Goal: Task Accomplishment & Management: Use online tool/utility

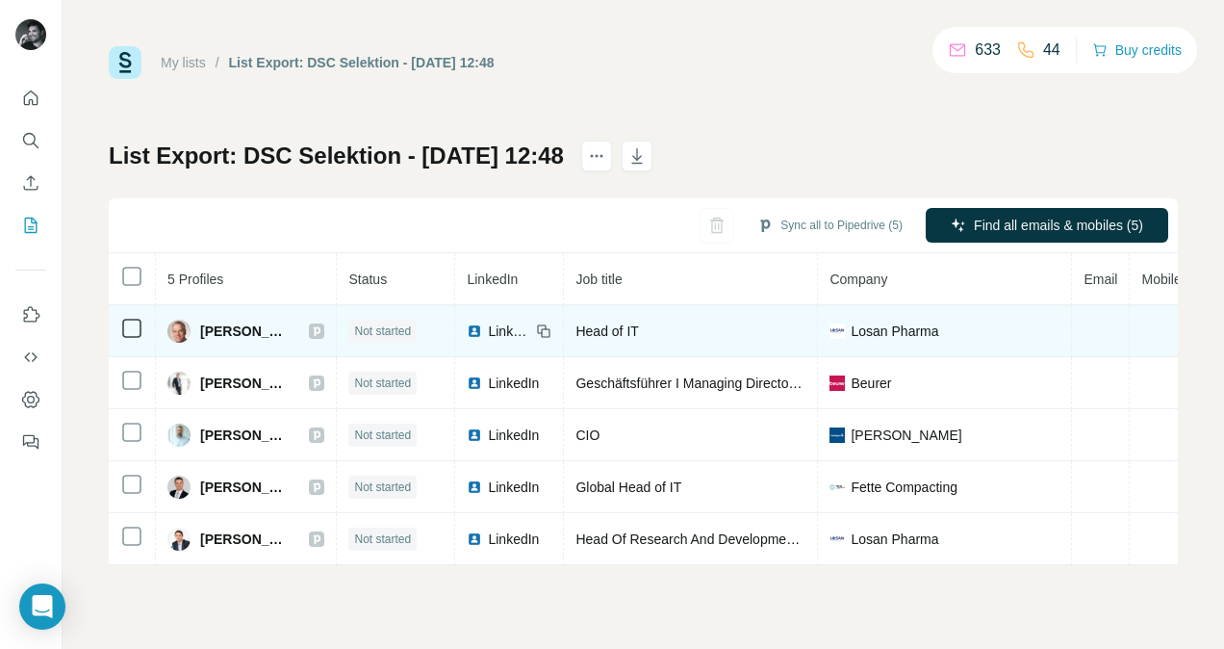
click at [499, 327] on span "LinkedIn" at bounding box center [509, 330] width 42 height 19
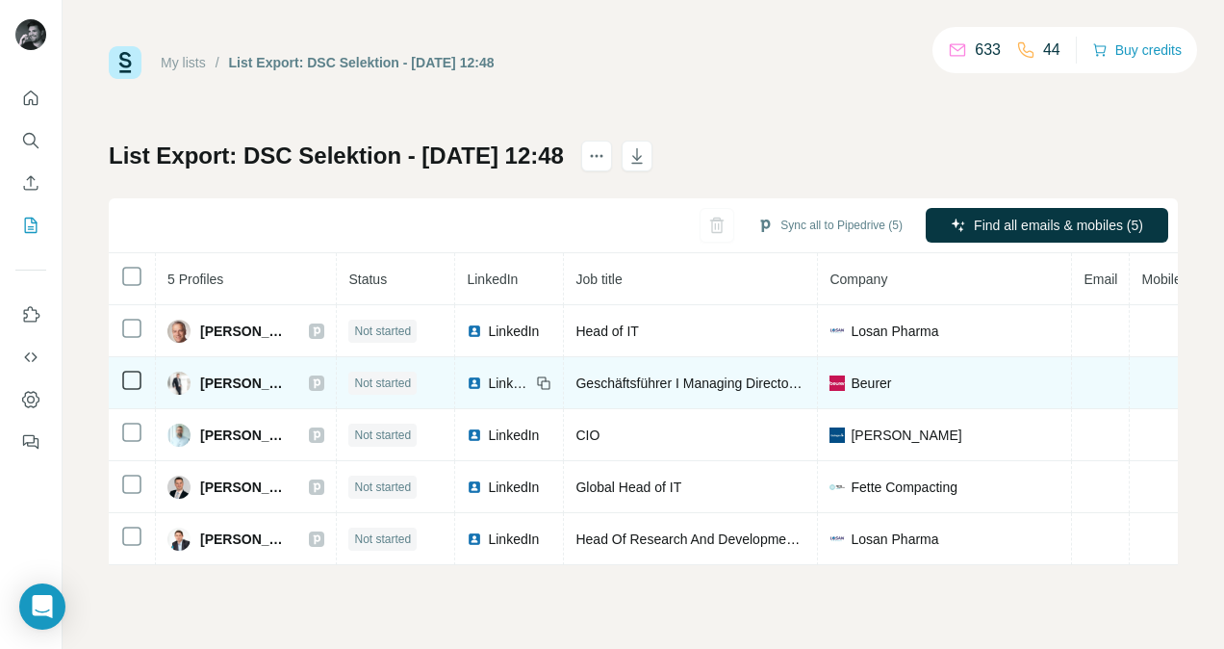
click at [504, 379] on span "LinkedIn" at bounding box center [509, 382] width 42 height 19
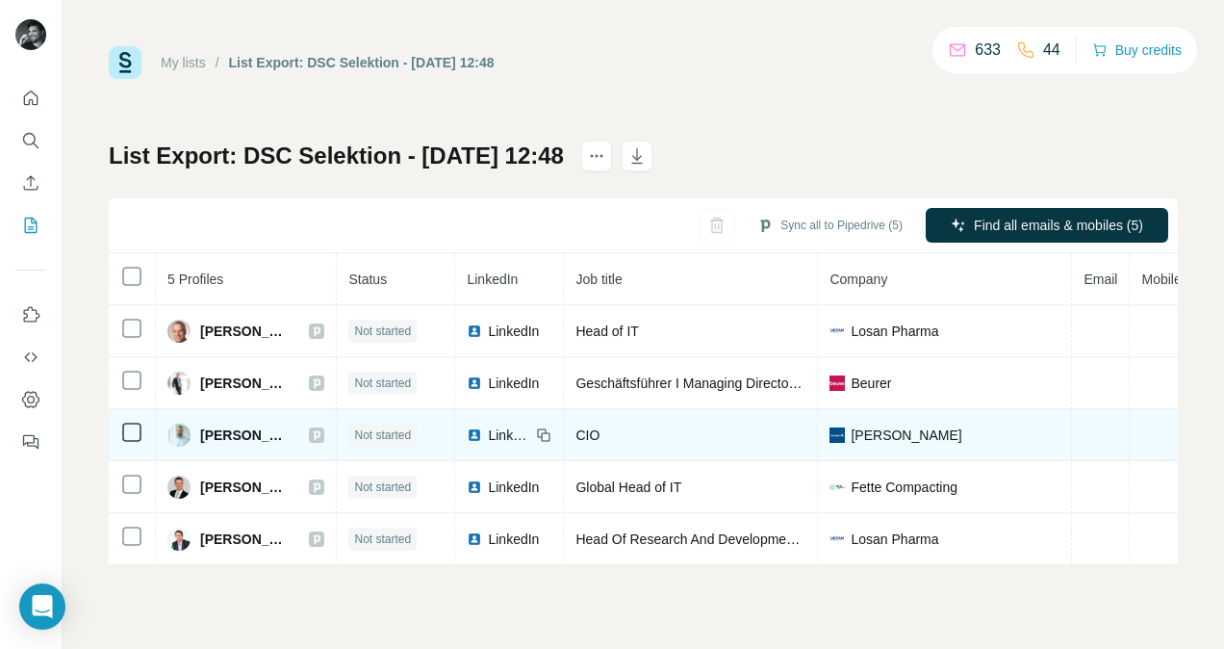
click at [502, 427] on span "LinkedIn" at bounding box center [509, 434] width 42 height 19
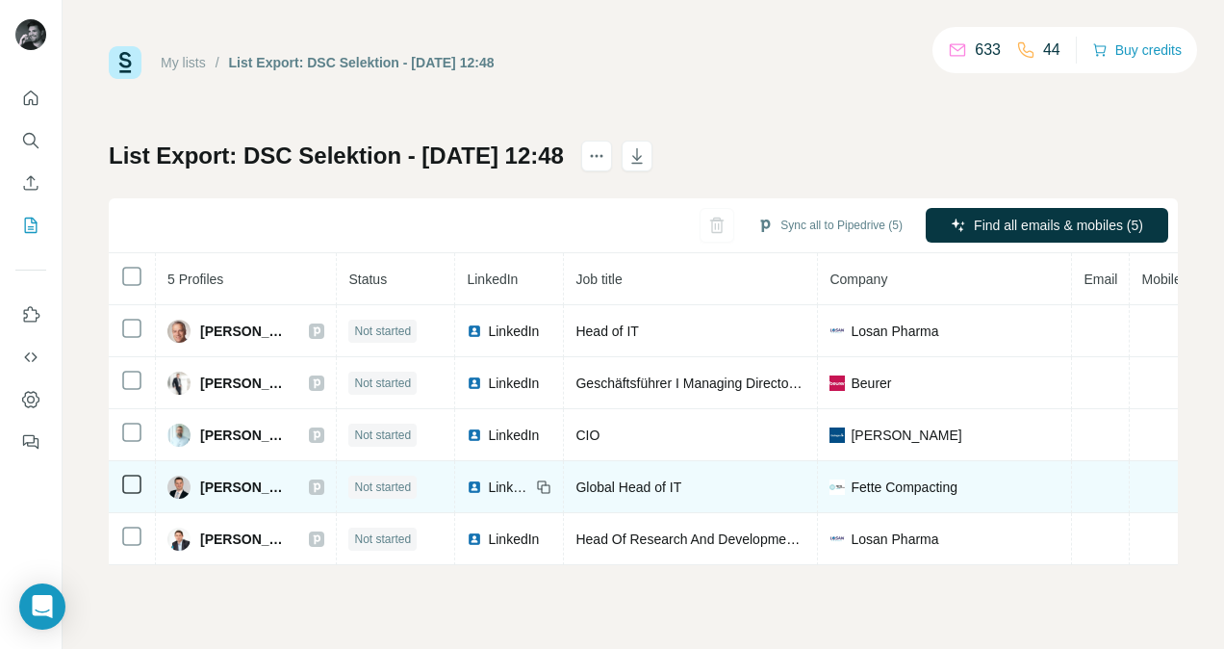
click at [495, 483] on span "LinkedIn" at bounding box center [509, 486] width 42 height 19
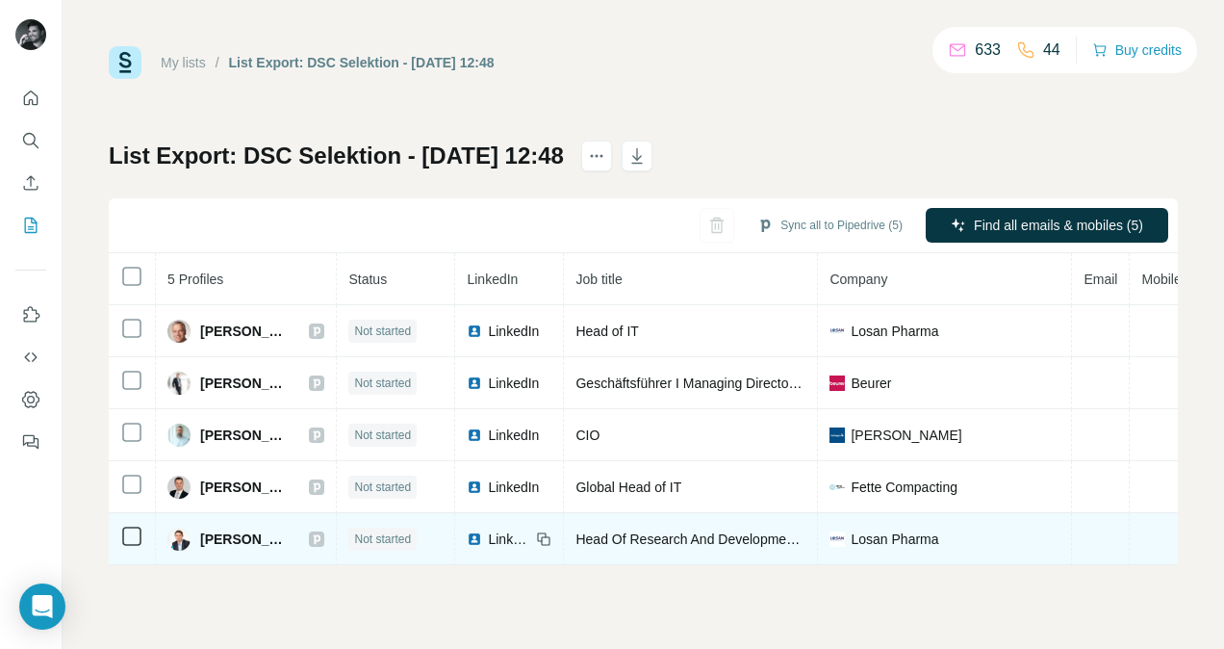
click at [507, 529] on span "LinkedIn" at bounding box center [509, 538] width 42 height 19
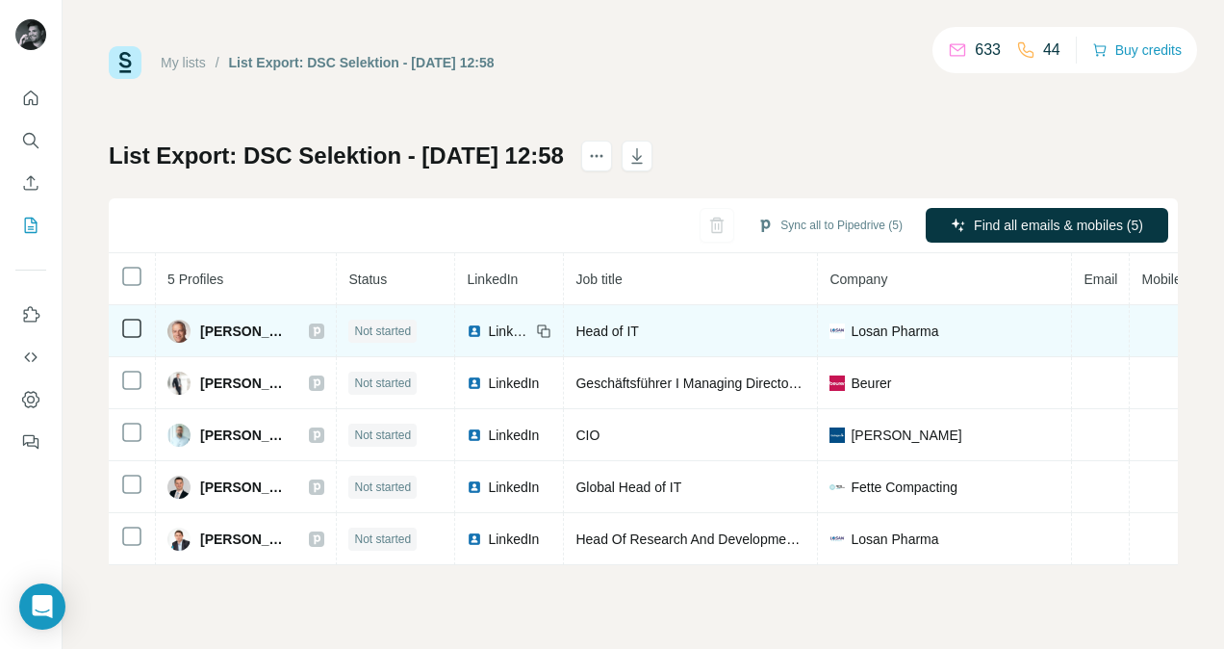
click at [497, 336] on span "LinkedIn" at bounding box center [509, 330] width 42 height 19
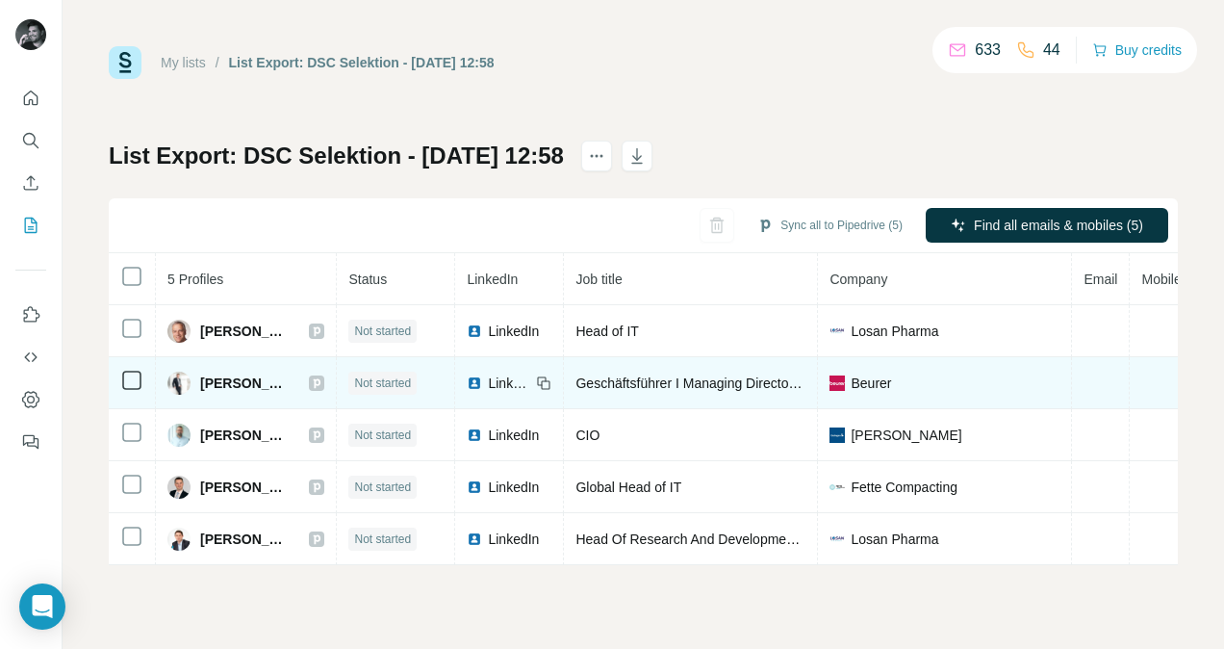
click at [506, 379] on span "LinkedIn" at bounding box center [509, 382] width 42 height 19
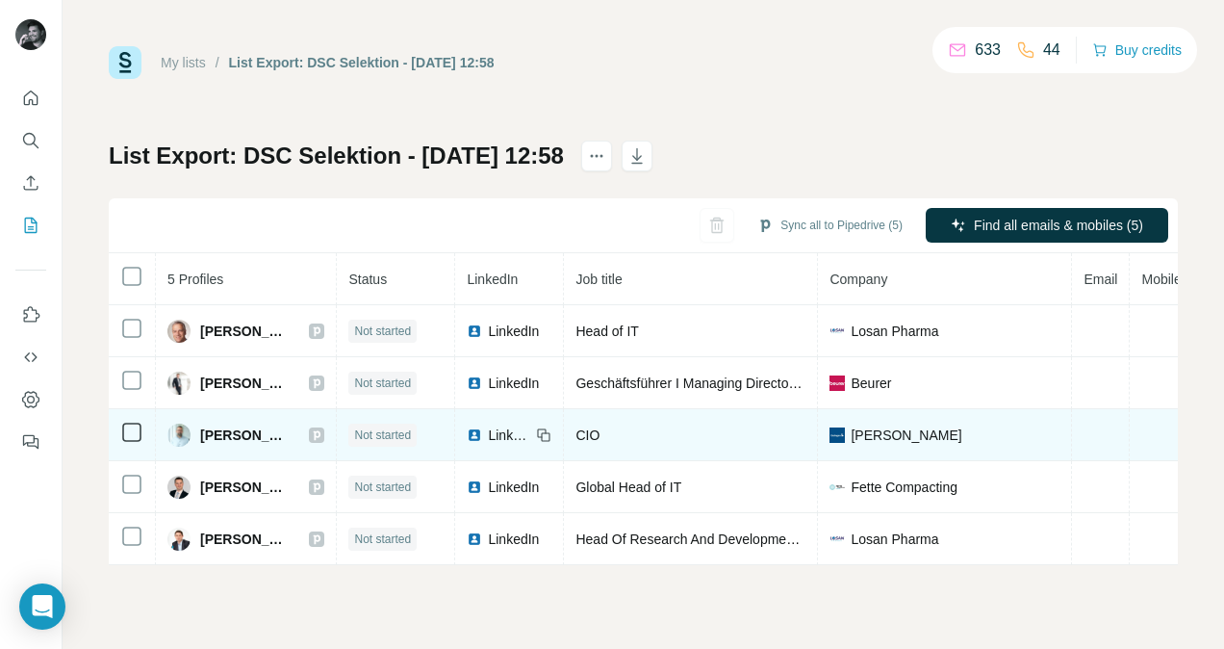
click at [491, 429] on span "LinkedIn" at bounding box center [509, 434] width 42 height 19
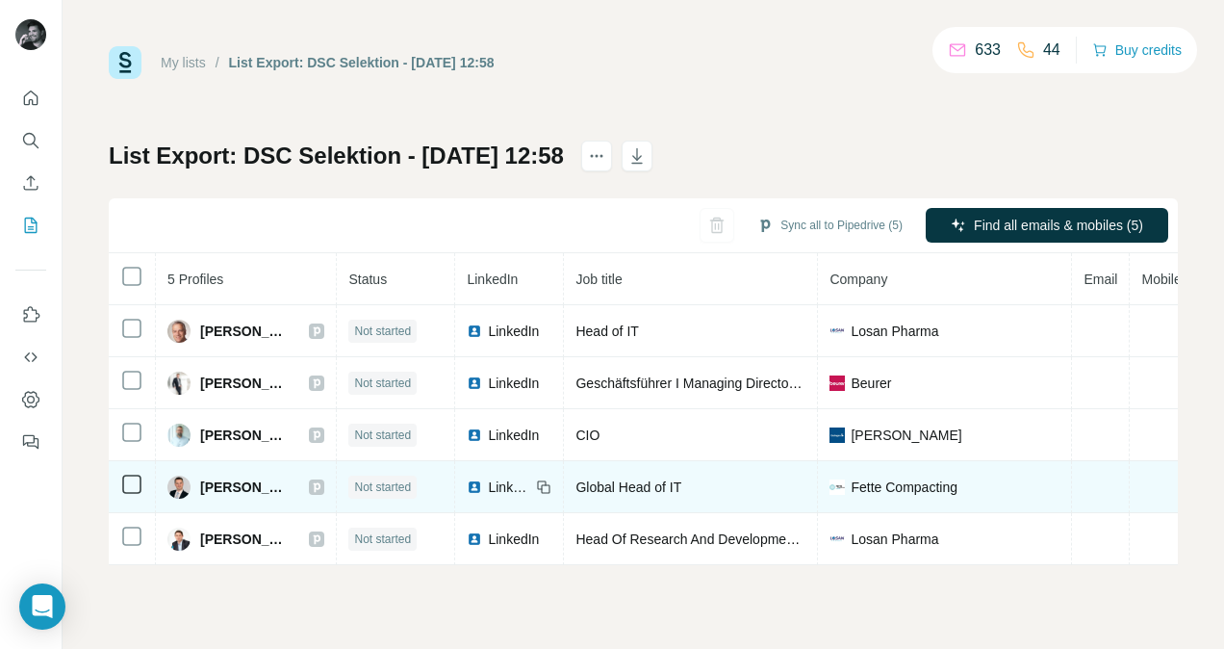
click at [481, 487] on div "LinkedIn" at bounding box center [499, 486] width 64 height 19
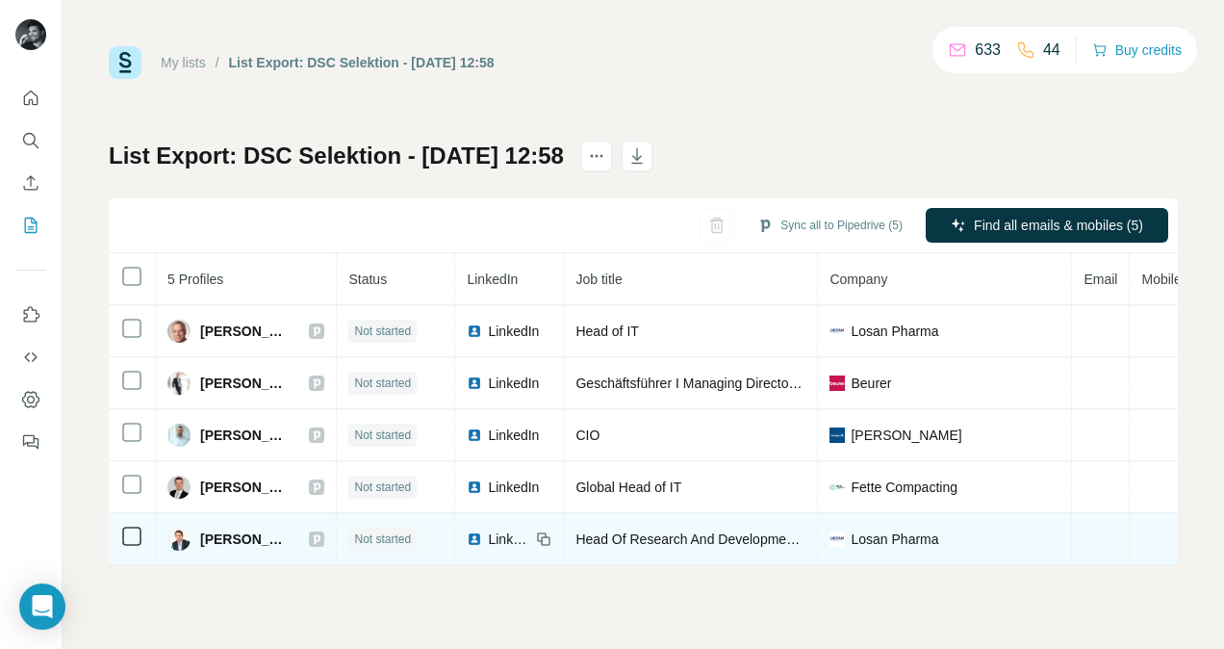
click at [497, 539] on span "LinkedIn" at bounding box center [509, 538] width 42 height 19
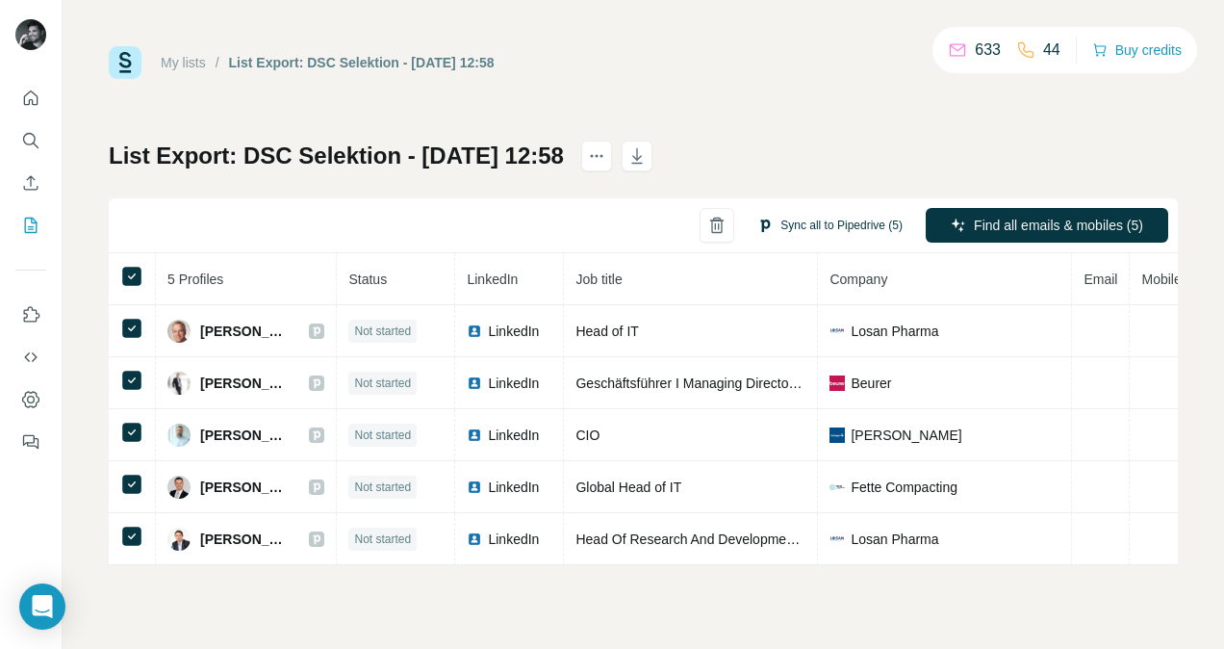
click at [807, 232] on button "Sync all to Pipedrive (5)" at bounding box center [830, 225] width 172 height 29
click at [558, 217] on div "Sync all to Pipedrive (5) Find all emails & mobiles (5)" at bounding box center [643, 225] width 1069 height 55
click at [824, 222] on button "Sync all to Pipedrive (5)" at bounding box center [830, 225] width 172 height 29
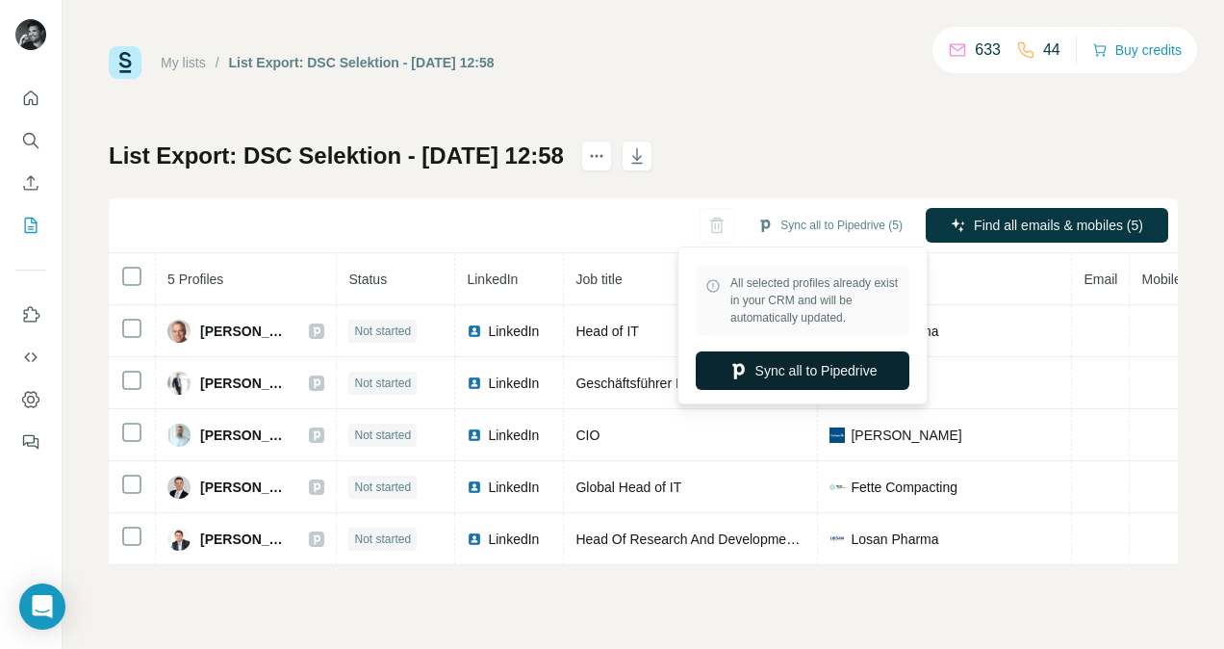
click at [765, 372] on button "Sync all to Pipedrive" at bounding box center [803, 370] width 214 height 38
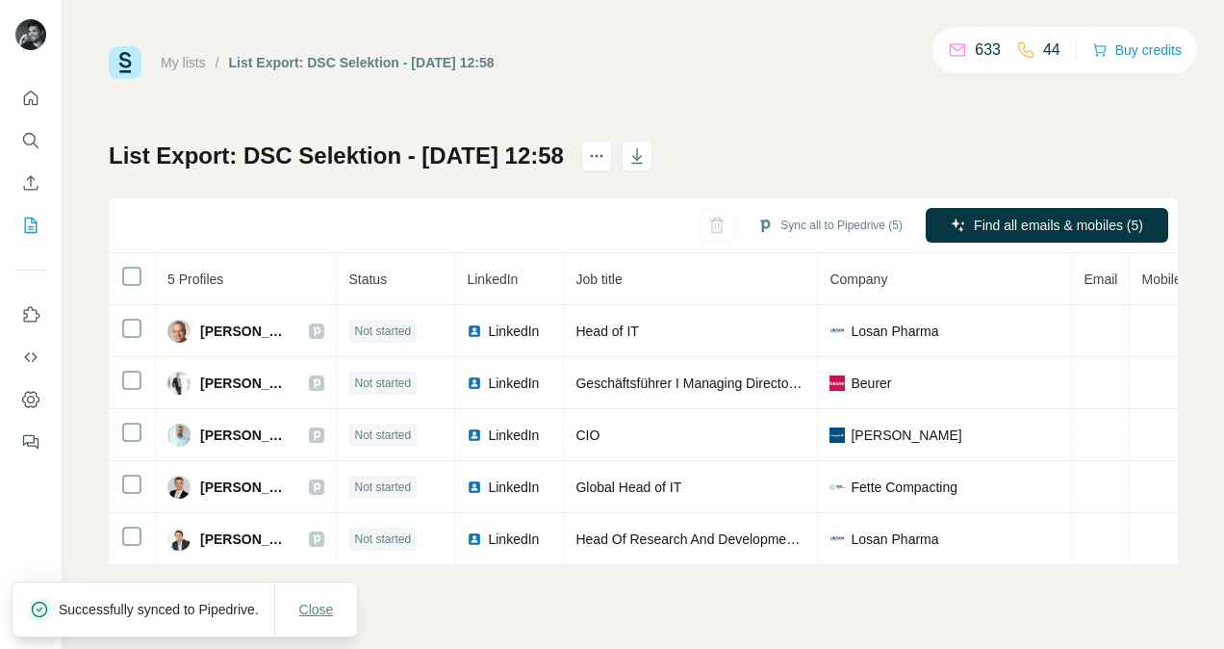
click at [321, 606] on span "Close" at bounding box center [316, 609] width 35 height 19
